Goal: Task Accomplishment & Management: Complete application form

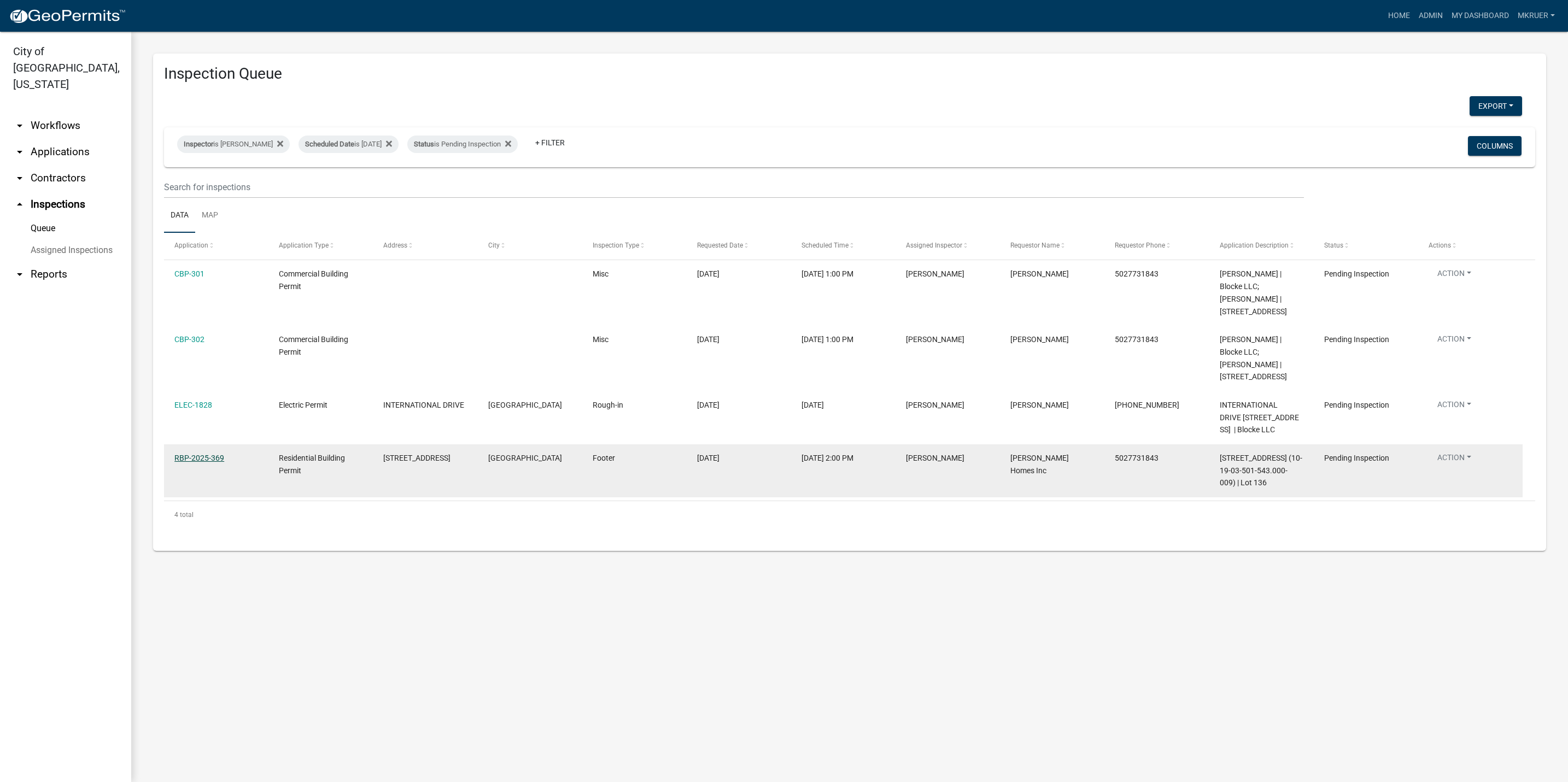
click at [195, 456] on link "RBP-2025-369" at bounding box center [200, 458] width 50 height 9
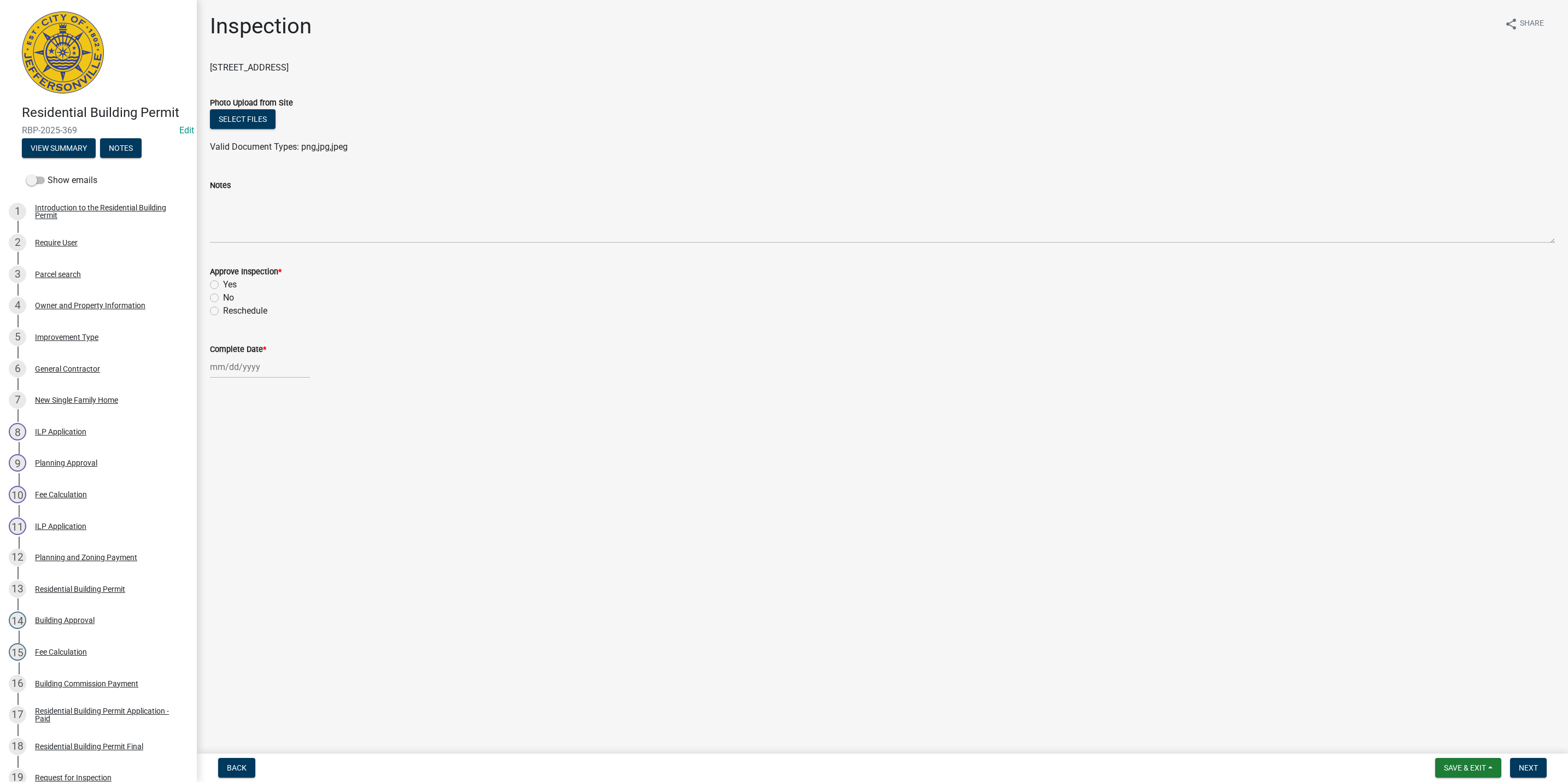
click at [223, 284] on label "Yes" at bounding box center [229, 285] width 13 height 13
click at [223, 284] on input "Yes" at bounding box center [226, 282] width 7 height 7
radio input "true"
click at [233, 368] on div at bounding box center [260, 367] width 100 height 23
select select "10"
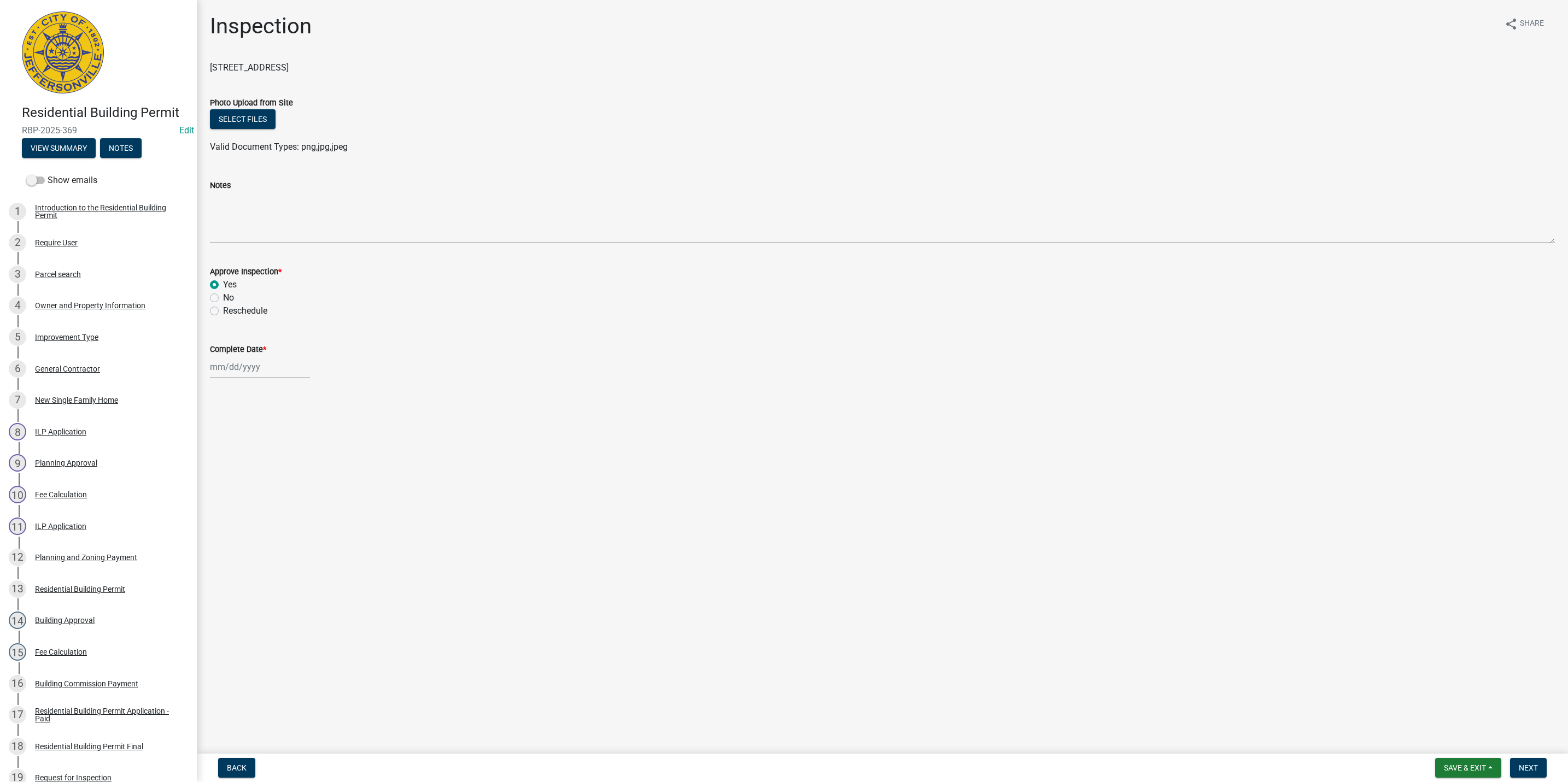
select select "2025"
click at [256, 459] on div "15" at bounding box center [256, 460] width 18 height 18
type input "[DATE]"
click at [1532, 765] on span "Next" at bounding box center [1528, 768] width 19 height 9
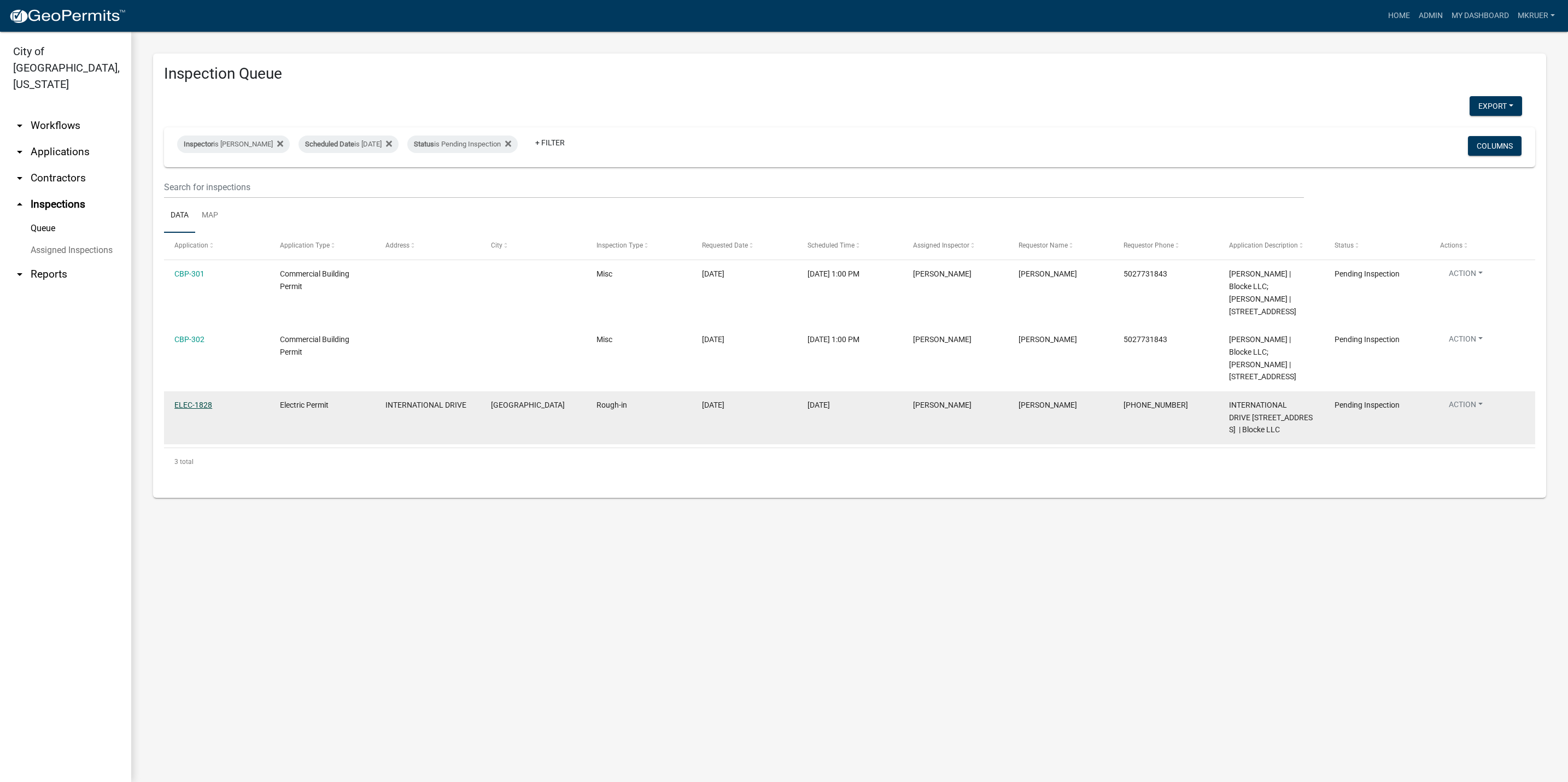
click at [189, 407] on link "ELEC-1828" at bounding box center [194, 405] width 38 height 9
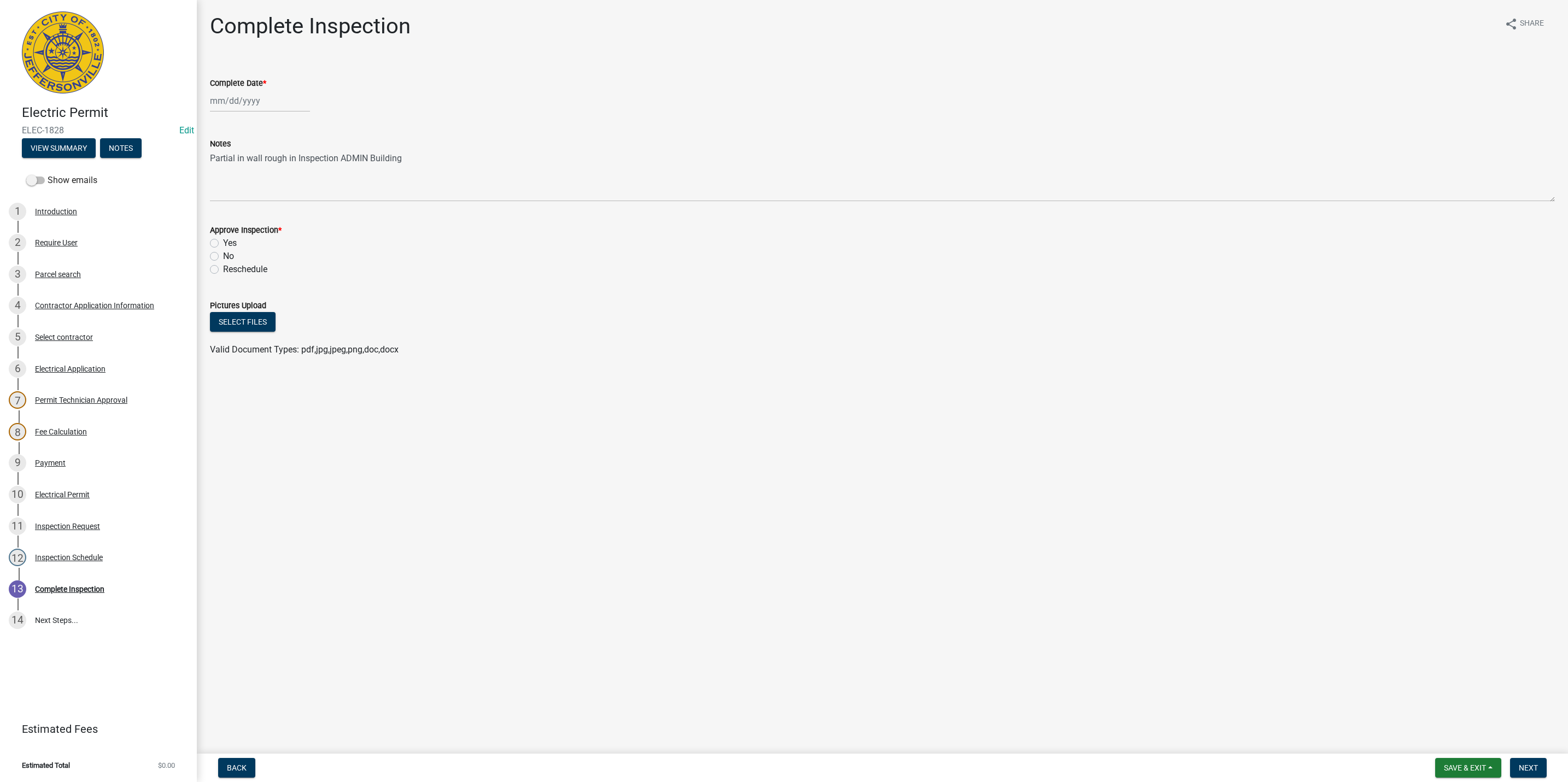
click at [223, 246] on label "Yes" at bounding box center [229, 243] width 13 height 13
click at [223, 244] on input "Yes" at bounding box center [226, 240] width 7 height 7
radio input "true"
click at [1531, 765] on span "Next" at bounding box center [1528, 768] width 19 height 9
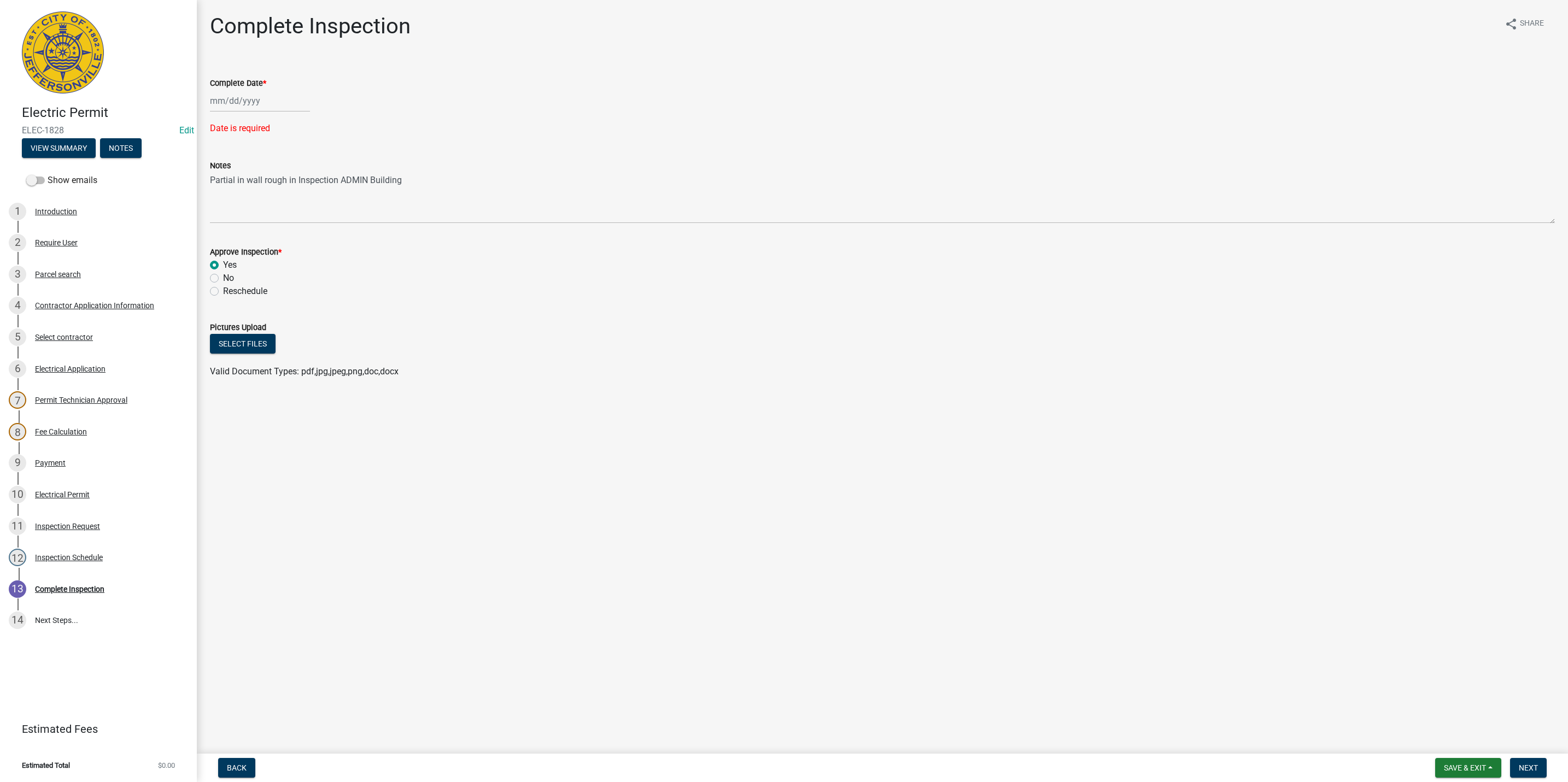
select select "10"
select select "2025"
click at [225, 97] on div "[PERSON_NAME] Feb Mar Apr [PERSON_NAME][DATE] Oct Nov [DATE] 1526 1527 1528 152…" at bounding box center [260, 100] width 100 height 23
click at [256, 194] on div "15" at bounding box center [256, 194] width 18 height 18
type input "[DATE]"
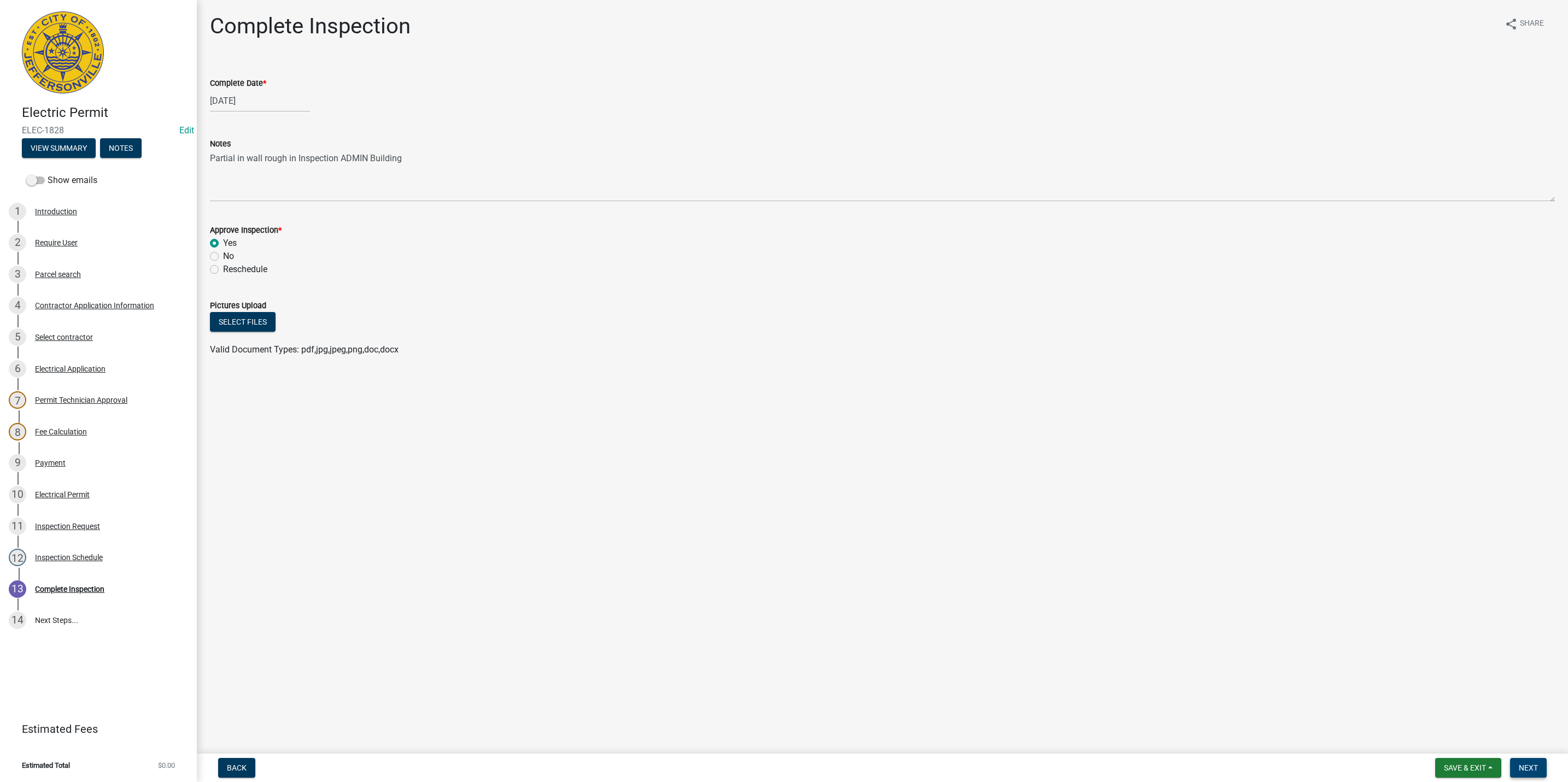
click at [1533, 766] on span "Next" at bounding box center [1528, 768] width 19 height 9
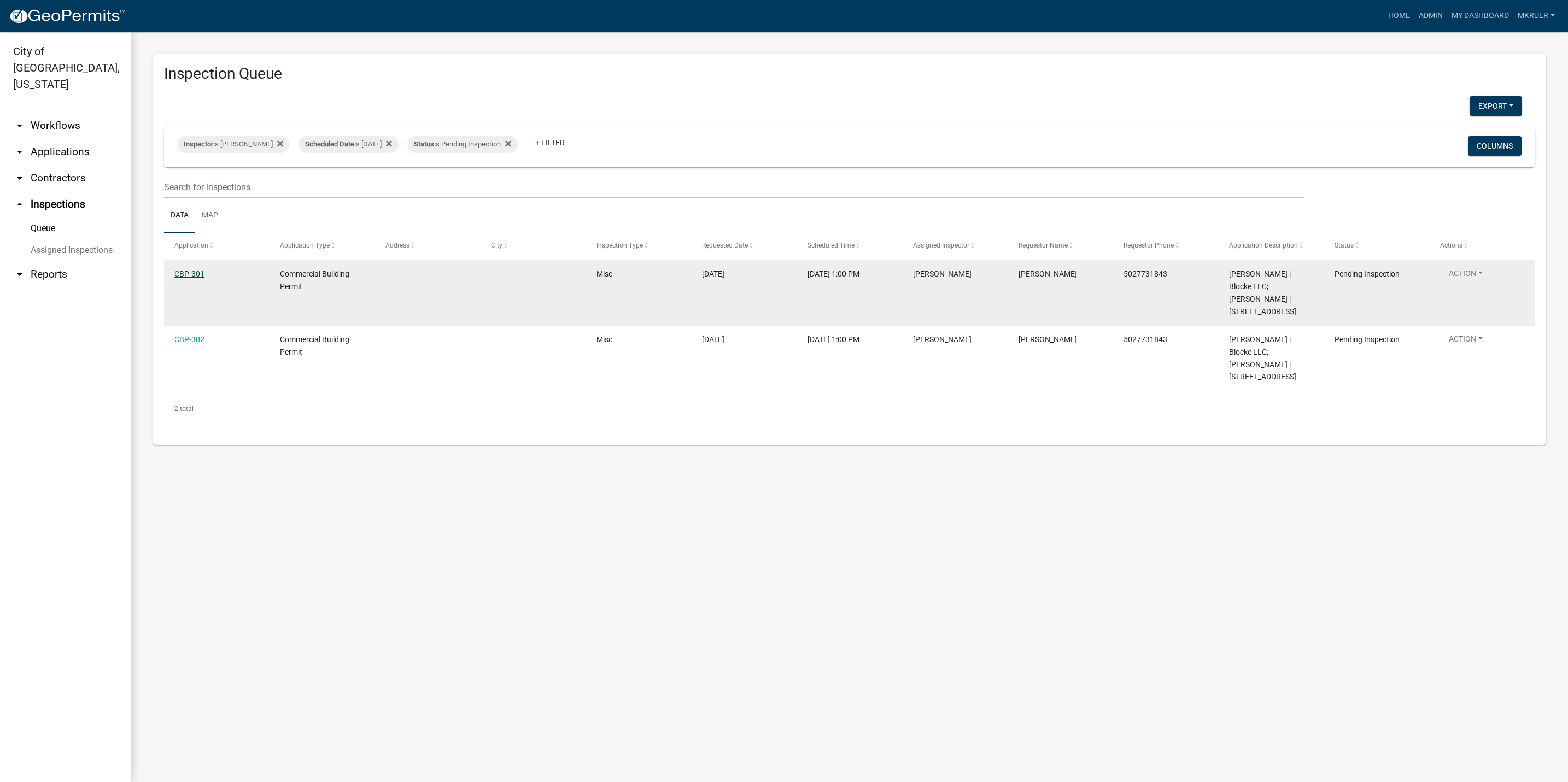
click at [175, 276] on link "CBP-301" at bounding box center [189, 274] width 30 height 9
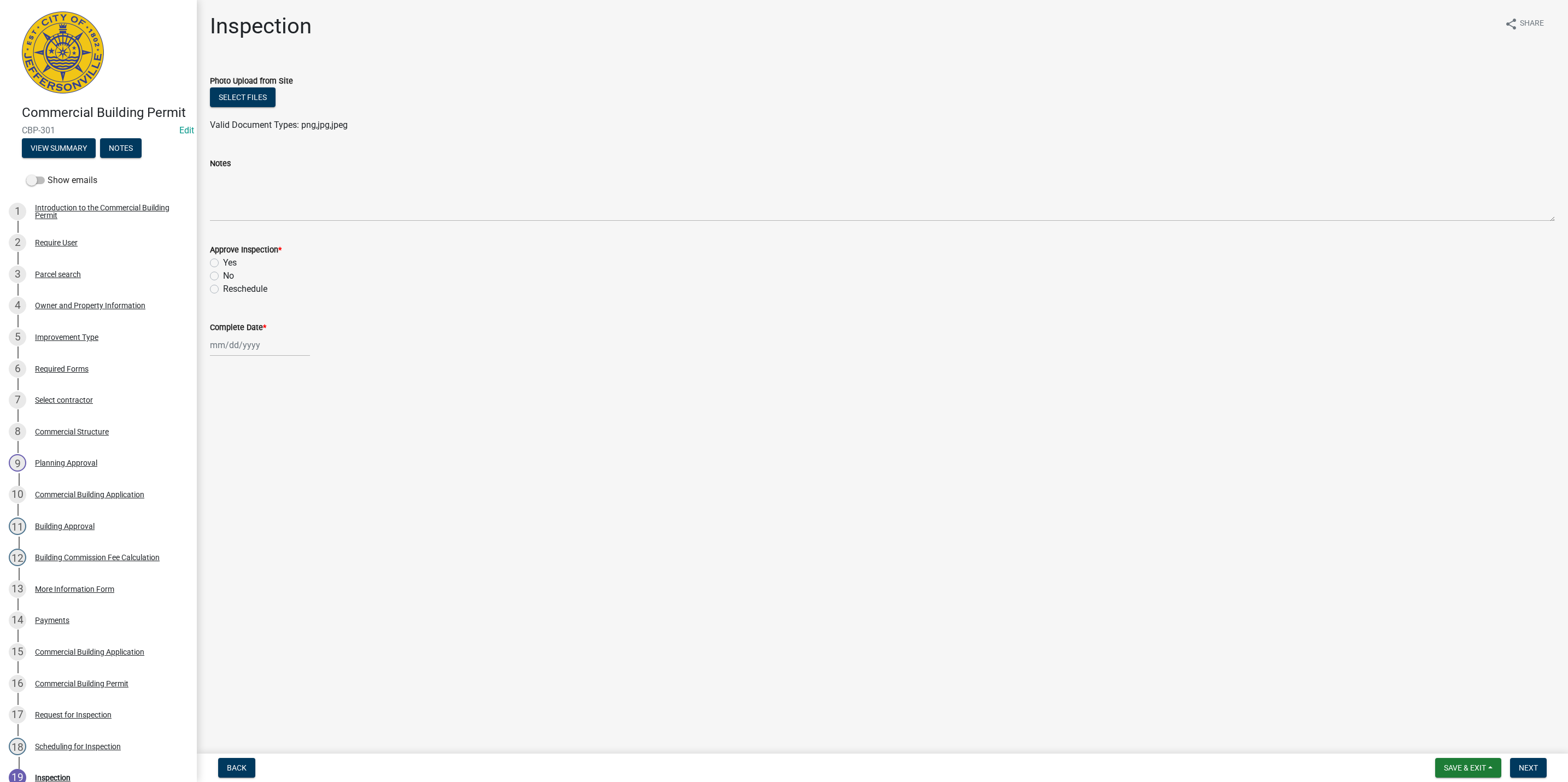
click at [223, 261] on label "Yes" at bounding box center [229, 263] width 13 height 13
click at [223, 261] on input "Yes" at bounding box center [226, 260] width 7 height 7
radio input "true"
click at [239, 344] on div at bounding box center [260, 345] width 100 height 23
select select "10"
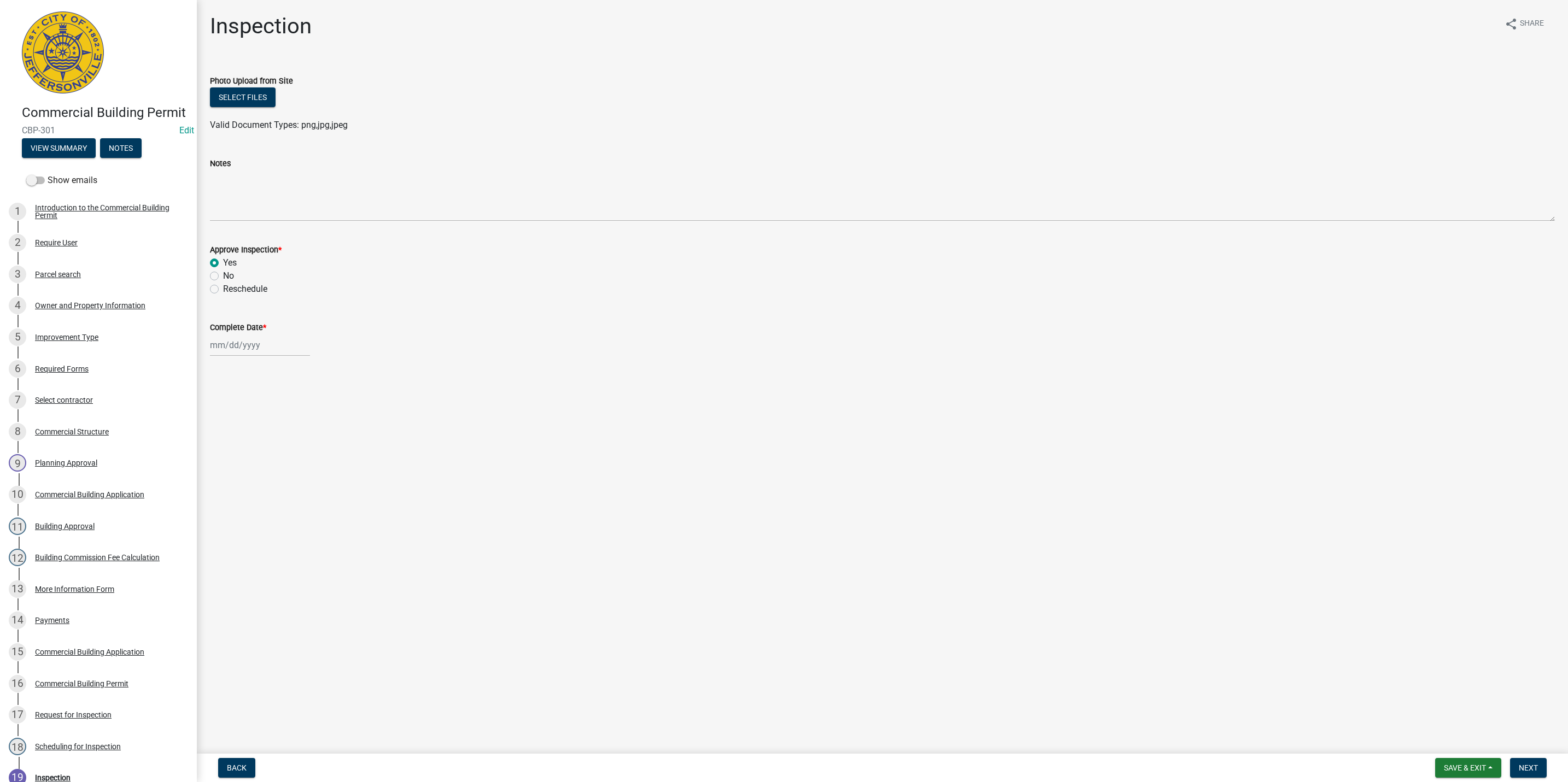
select select "2025"
click at [256, 437] on div "15" at bounding box center [256, 438] width 18 height 18
type input "[DATE]"
click at [1528, 764] on span "Next" at bounding box center [1528, 768] width 19 height 9
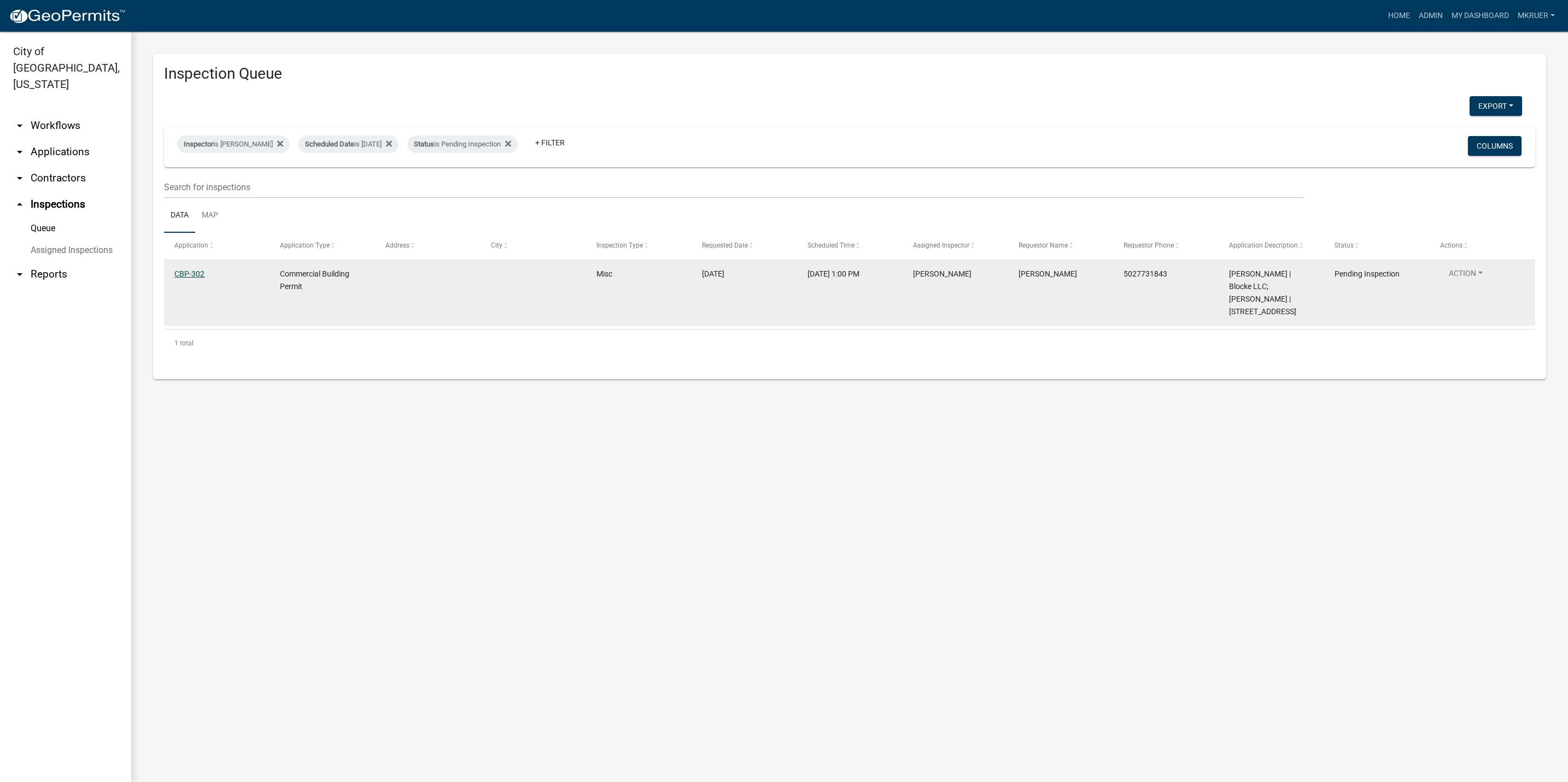
click at [196, 272] on link "CBP-302" at bounding box center [189, 274] width 30 height 9
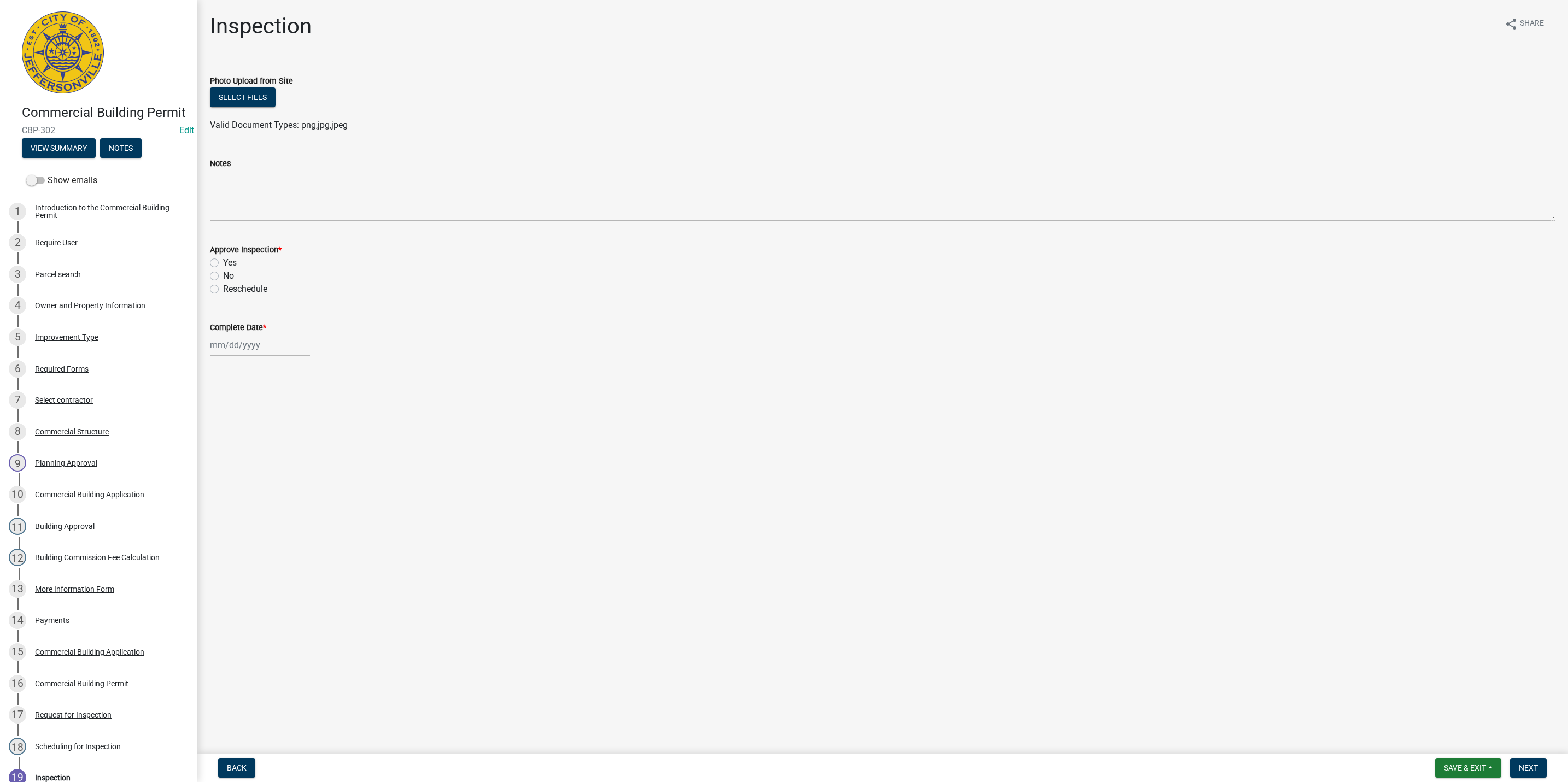
click at [223, 276] on label "No" at bounding box center [228, 276] width 11 height 13
click at [223, 276] on input "No" at bounding box center [226, 273] width 7 height 7
radio input "true"
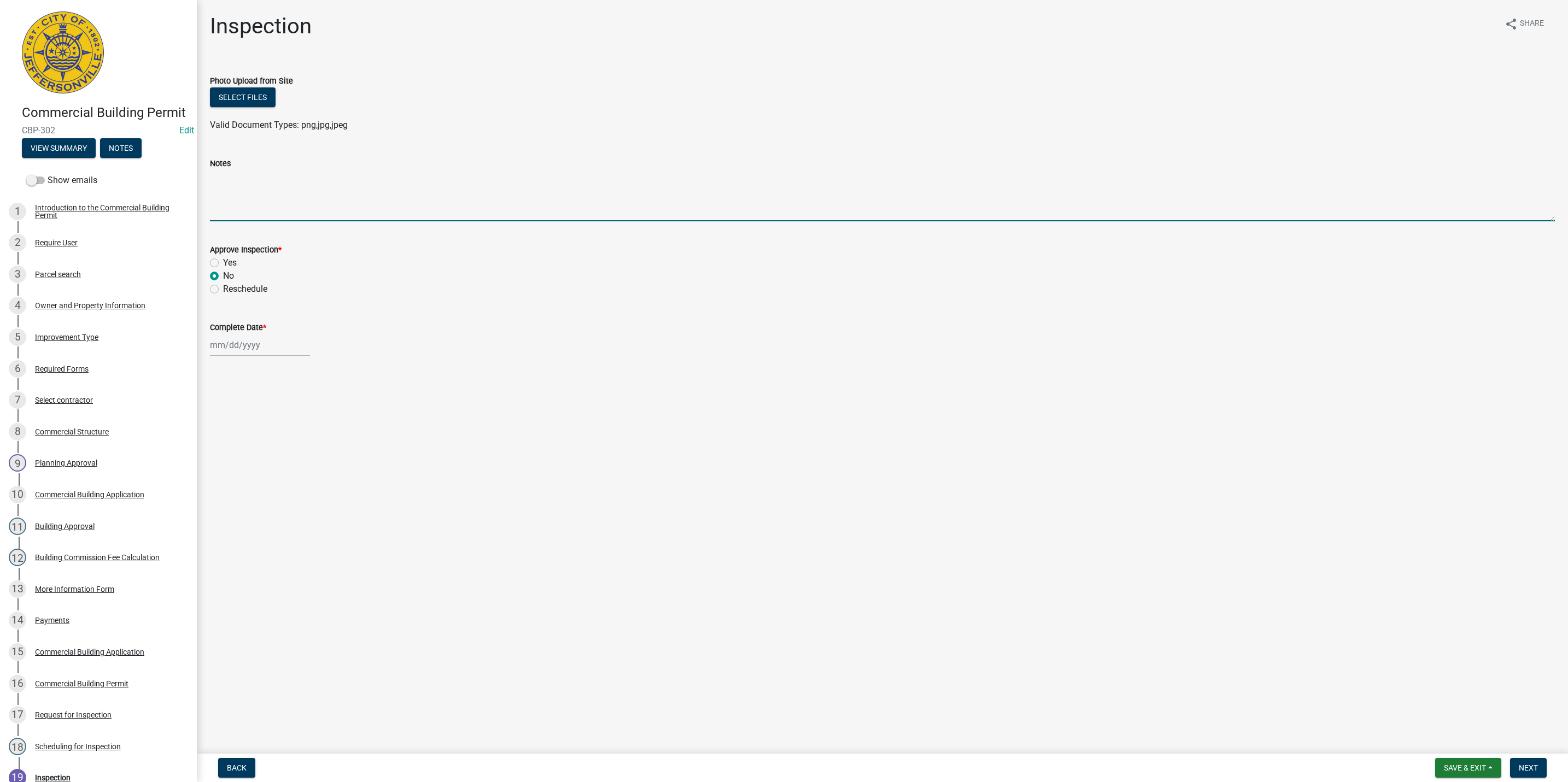
drag, startPoint x: 238, startPoint y: 184, endPoint x: 243, endPoint y: 178, distance: 7.8
click at [241, 180] on textarea "Notes" at bounding box center [883, 195] width 1345 height 51
type textarea "NOT READY"
select select "10"
select select "2025"
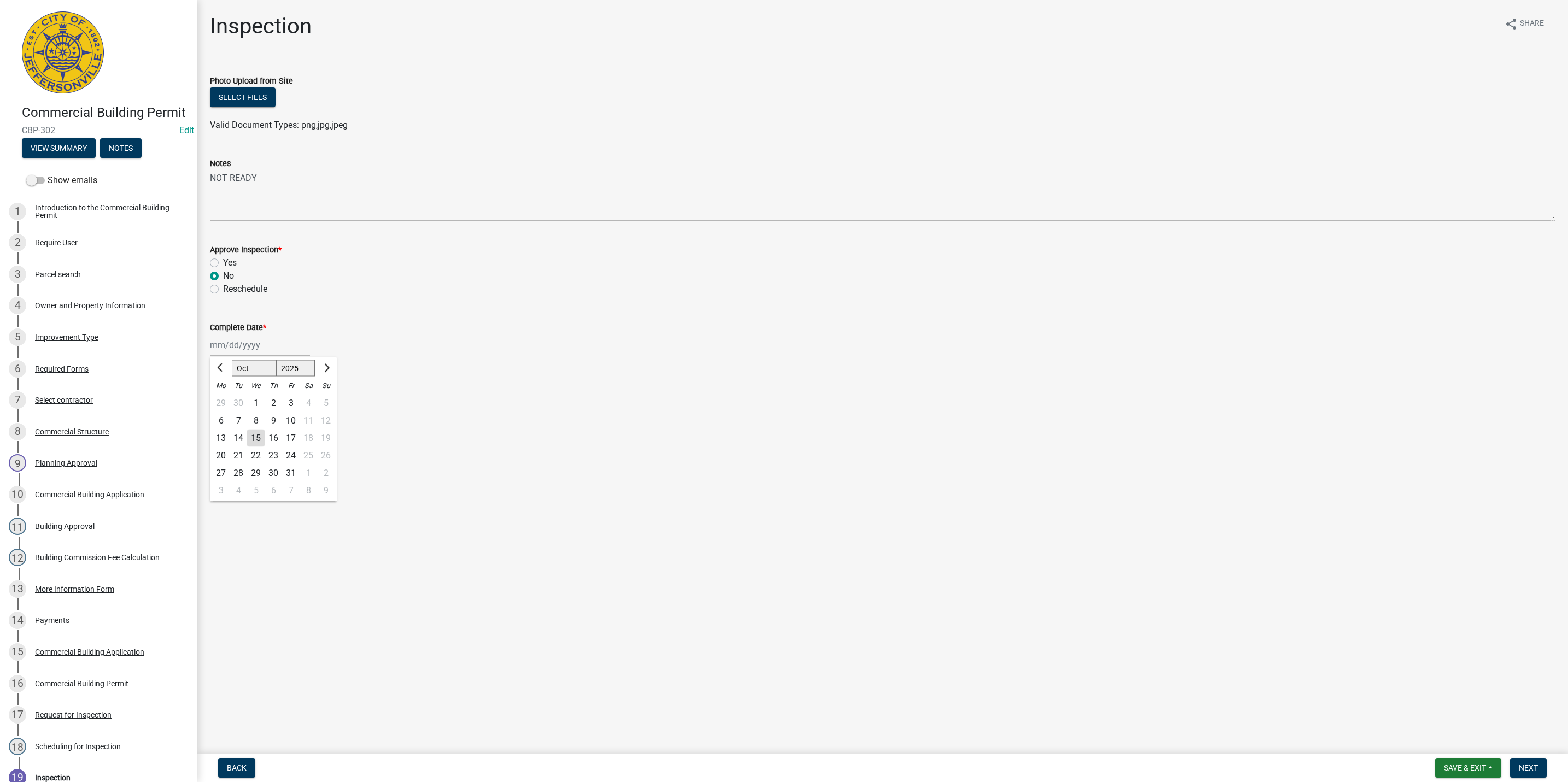
click at [250, 348] on div "[PERSON_NAME] Feb Mar Apr [PERSON_NAME][DATE] Oct Nov [DATE] 1526 1527 1528 152…" at bounding box center [260, 345] width 100 height 23
click at [255, 437] on div "15" at bounding box center [256, 438] width 18 height 18
type input "[DATE]"
click at [1530, 769] on span "Next" at bounding box center [1528, 768] width 19 height 9
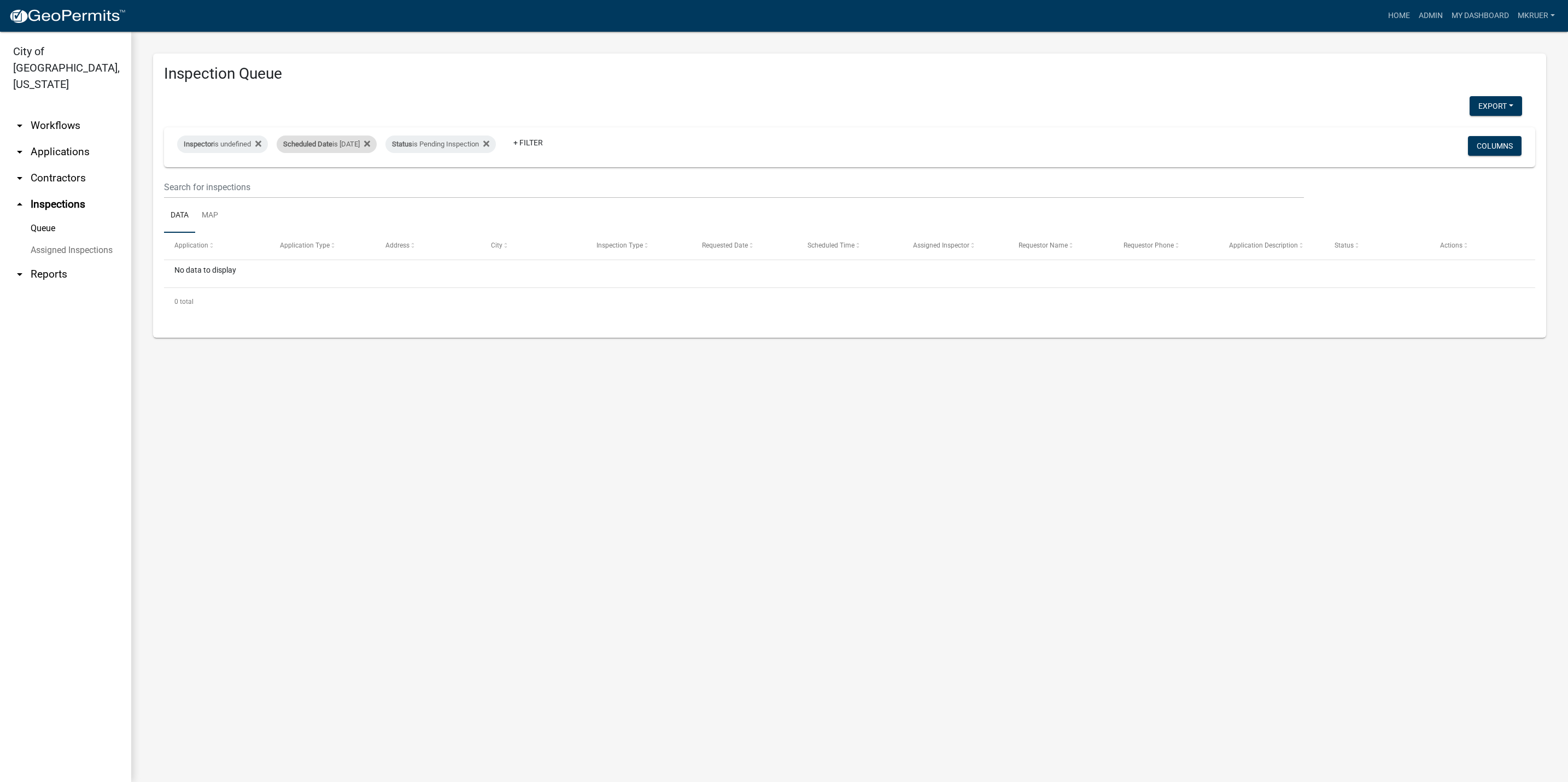
click at [371, 148] on div "Scheduled Date is [DATE]" at bounding box center [326, 144] width 100 height 18
click at [373, 183] on input "[DATE]" at bounding box center [341, 185] width 77 height 23
type input "[DATE]"
